Goal: Task Accomplishment & Management: Complete application form

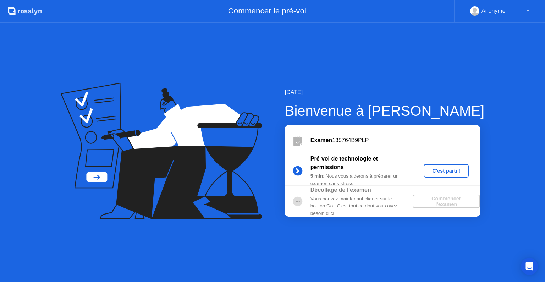
click at [456, 172] on div "C'est parti !" at bounding box center [446, 171] width 39 height 6
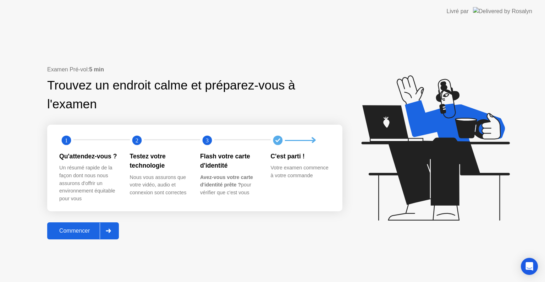
click at [108, 234] on div at bounding box center [108, 231] width 17 height 16
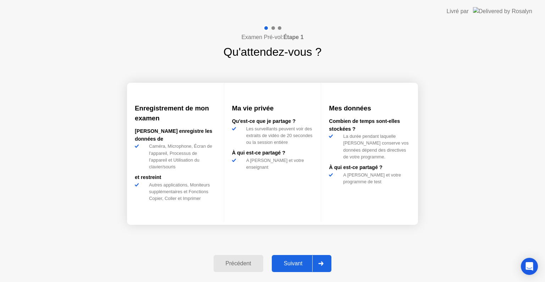
click at [324, 265] on div at bounding box center [320, 263] width 17 height 16
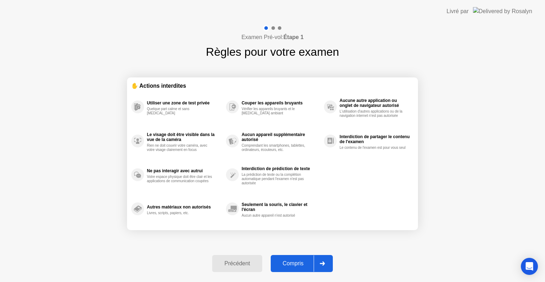
click at [324, 265] on div at bounding box center [322, 263] width 17 height 16
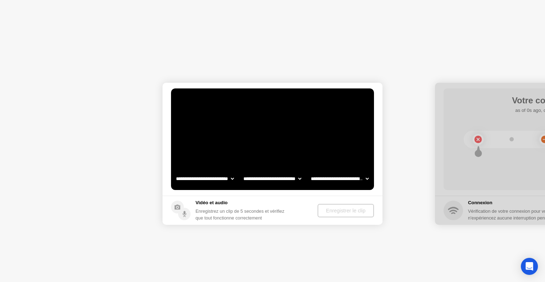
select select "**********"
select select "*******"
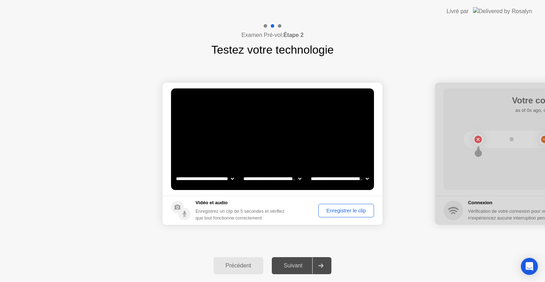
click at [348, 211] on div "Enregistrer le clip" at bounding box center [346, 211] width 51 height 6
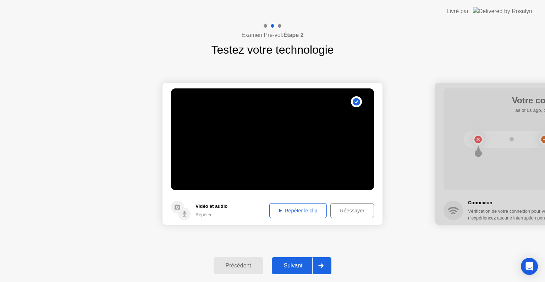
click at [308, 210] on div "Répéter le clip" at bounding box center [298, 211] width 53 height 6
click at [298, 210] on div "Répéter le clip" at bounding box center [298, 211] width 53 height 6
click at [357, 210] on div "Réessayer" at bounding box center [352, 211] width 39 height 6
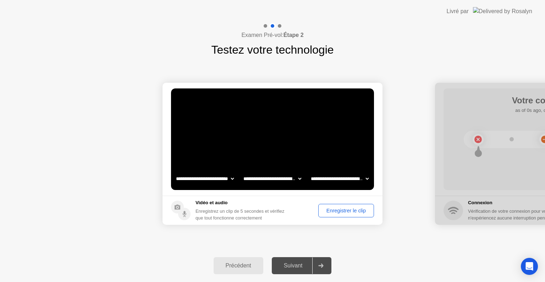
click at [357, 210] on div "Enregistrer le clip" at bounding box center [346, 211] width 51 height 6
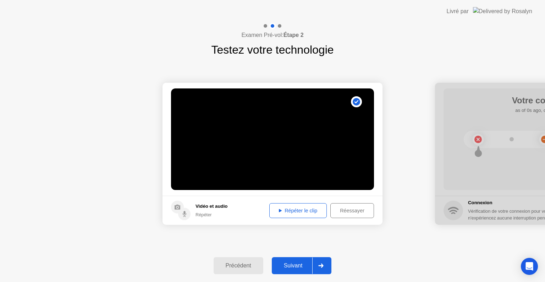
click at [308, 210] on div "Répéter le clip" at bounding box center [298, 211] width 53 height 6
click at [351, 212] on div "Réessayer" at bounding box center [352, 211] width 39 height 6
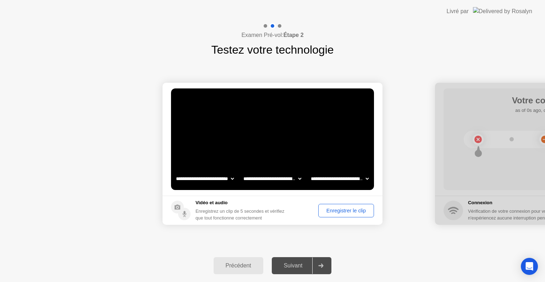
click at [326, 268] on div at bounding box center [320, 265] width 17 height 16
click at [320, 264] on icon at bounding box center [320, 265] width 5 height 4
click at [298, 179] on select "**********" at bounding box center [272, 178] width 61 height 14
click at [242, 171] on select "**********" at bounding box center [272, 178] width 61 height 14
click at [227, 178] on select "**********" at bounding box center [205, 178] width 61 height 14
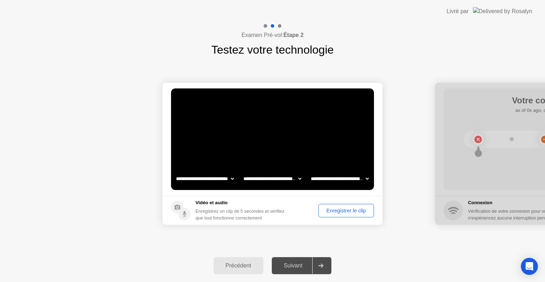
click at [175, 171] on select "**********" at bounding box center [205, 178] width 61 height 14
click at [367, 181] on select "**********" at bounding box center [339, 178] width 61 height 14
click at [309, 171] on select "**********" at bounding box center [339, 178] width 61 height 14
click at [349, 210] on div "Enregistrer le clip" at bounding box center [346, 211] width 51 height 6
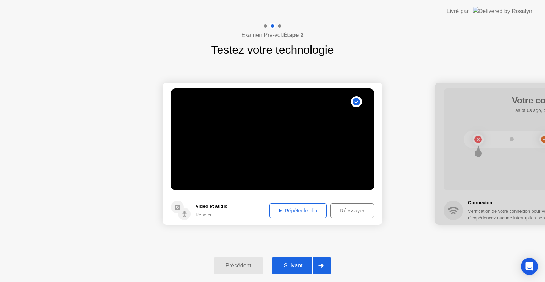
click at [314, 208] on div "Répéter le clip" at bounding box center [298, 211] width 53 height 6
click at [324, 264] on icon at bounding box center [320, 265] width 5 height 4
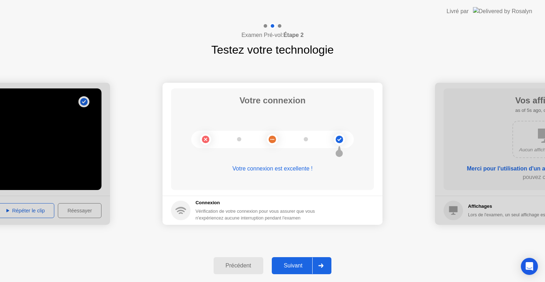
click at [324, 264] on icon at bounding box center [320, 265] width 5 height 4
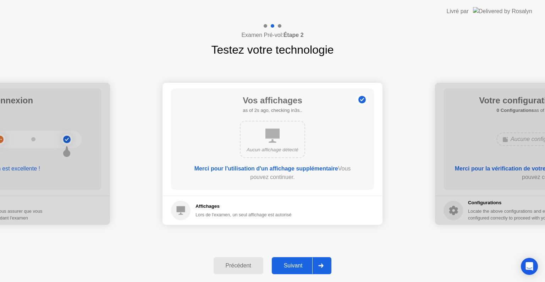
click at [324, 264] on icon at bounding box center [320, 265] width 5 height 4
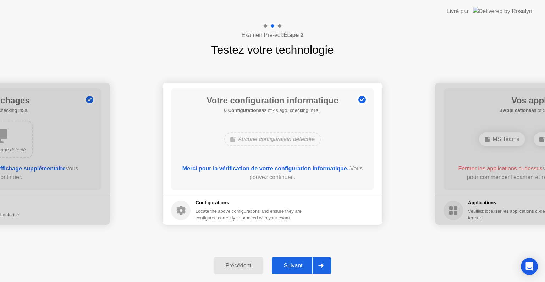
click at [324, 264] on icon at bounding box center [320, 265] width 5 height 4
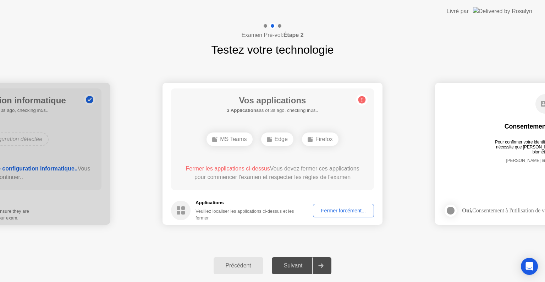
click at [348, 212] on div "Fermer forcément..." at bounding box center [344, 211] width 56 height 6
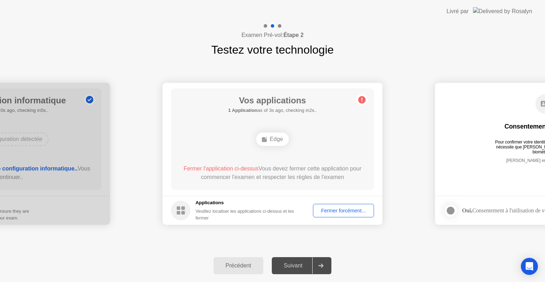
click at [347, 209] on div "Fermer forcément..." at bounding box center [344, 211] width 56 height 6
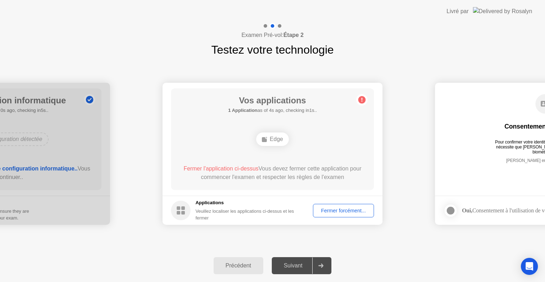
click at [337, 210] on div "Fermer forcément..." at bounding box center [344, 211] width 56 height 6
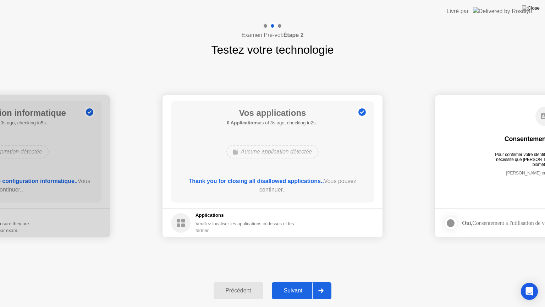
click at [327, 281] on div at bounding box center [320, 290] width 17 height 16
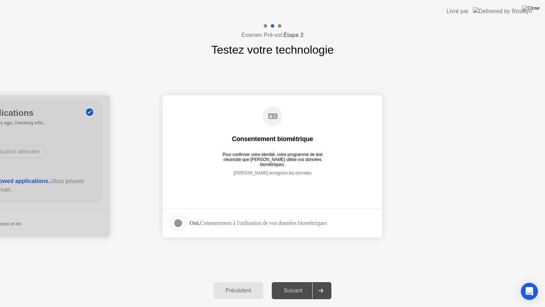
click at [176, 223] on div at bounding box center [178, 223] width 9 height 9
click at [322, 281] on icon at bounding box center [320, 290] width 5 height 4
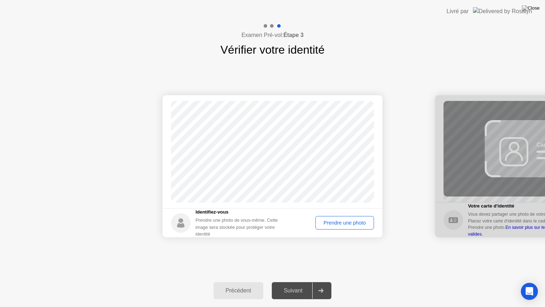
click at [345, 223] on div "Prendre une photo" at bounding box center [345, 223] width 54 height 6
click at [349, 222] on div "Réessayer" at bounding box center [354, 223] width 36 height 6
click at [349, 222] on div "Prendre une photo" at bounding box center [345, 223] width 54 height 6
click at [324, 281] on icon at bounding box center [321, 290] width 5 height 4
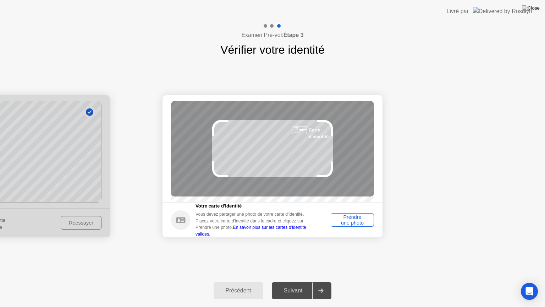
click at [361, 225] on div "Prendre une photo" at bounding box center [352, 219] width 38 height 11
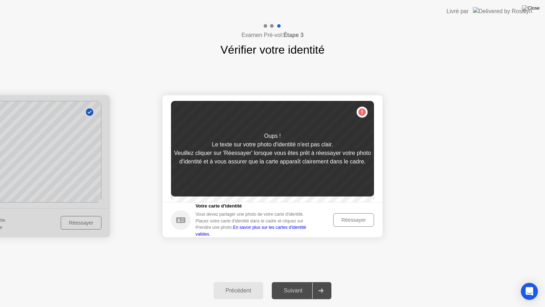
click at [361, 223] on div "Réessayer" at bounding box center [354, 220] width 36 height 6
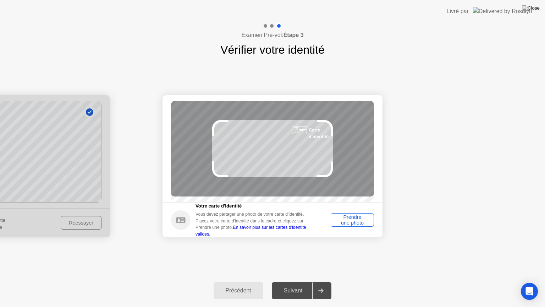
click at [361, 225] on div "Prendre une photo" at bounding box center [352, 219] width 38 height 11
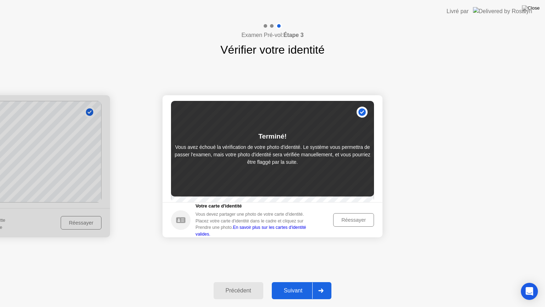
click at [318, 281] on div at bounding box center [320, 290] width 17 height 16
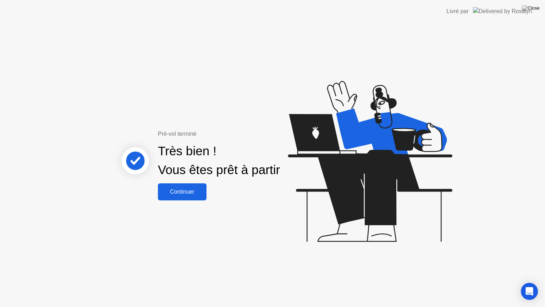
click at [185, 186] on button "Continuer" at bounding box center [182, 191] width 49 height 17
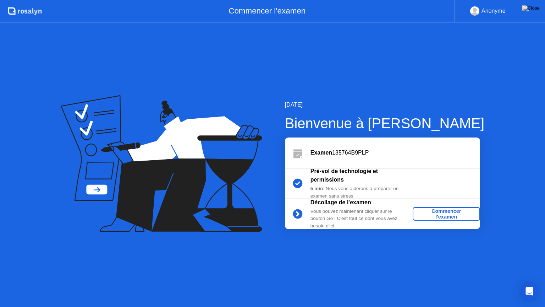
click at [449, 213] on div "Commencer l'examen" at bounding box center [447, 213] width 62 height 11
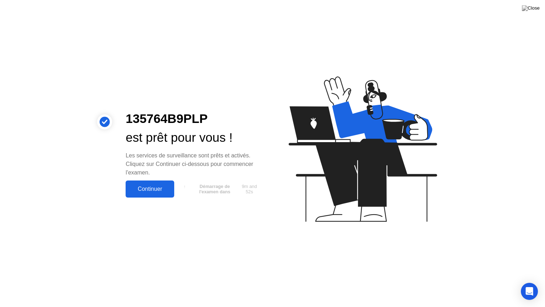
click at [161, 188] on div "Continuer" at bounding box center [150, 189] width 44 height 6
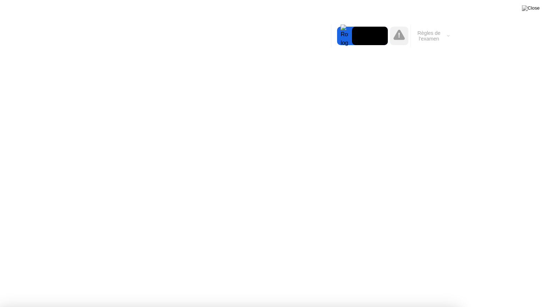
drag, startPoint x: 299, startPoint y: 228, endPoint x: 224, endPoint y: 112, distance: 138.4
drag, startPoint x: 316, startPoint y: 122, endPoint x: 306, endPoint y: 124, distance: 10.2
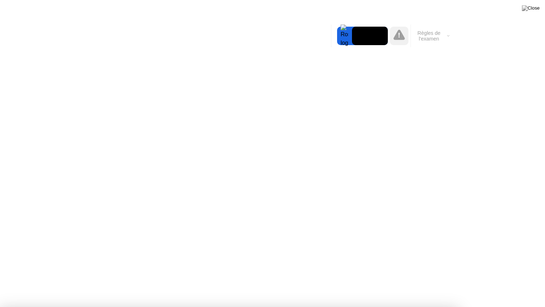
click at [515, 281] on div at bounding box center [272, 307] width 545 height 0
click at [99, 281] on div at bounding box center [272, 307] width 545 height 0
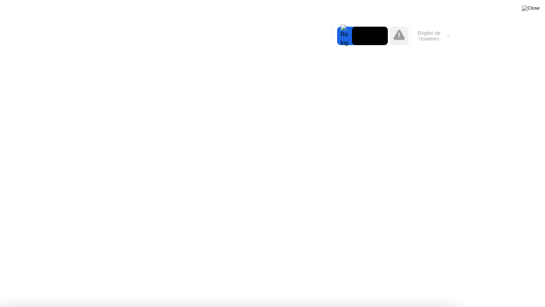
click at [410, 281] on div at bounding box center [272, 307] width 545 height 0
click at [498, 281] on div at bounding box center [272, 307] width 545 height 0
